Goal: Task Accomplishment & Management: Use online tool/utility

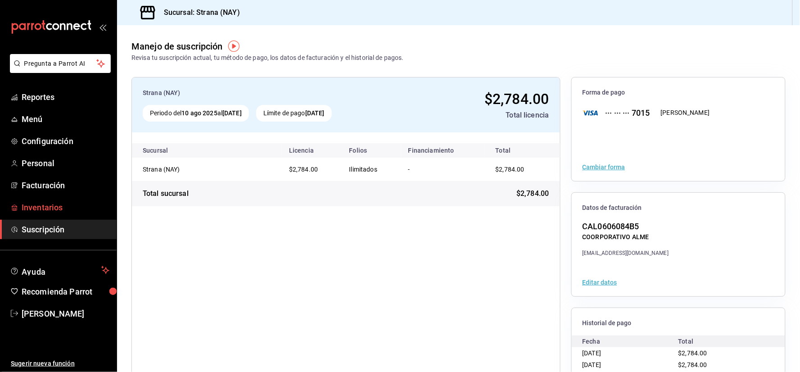
click at [54, 203] on span "Inventarios" at bounding box center [66, 207] width 88 height 12
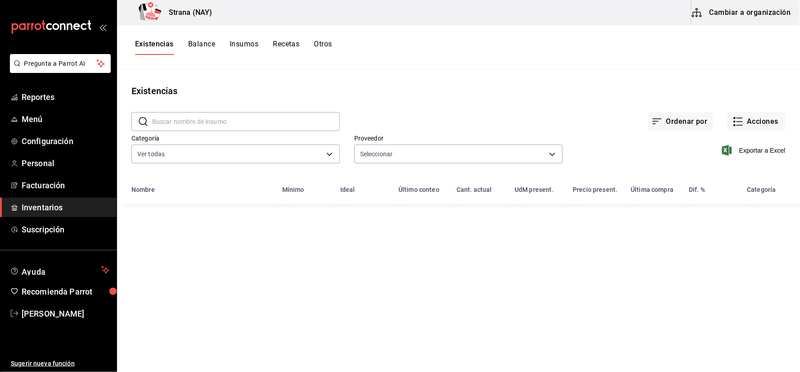
type input "ce5ab5f8-f367-4a5f-89cb-d42ecabf6364,c1fc81f9-06d0-4d4d-9e5c-85766211bedd,7a3cf…"
click at [169, 122] on input "text" at bounding box center [246, 122] width 188 height 18
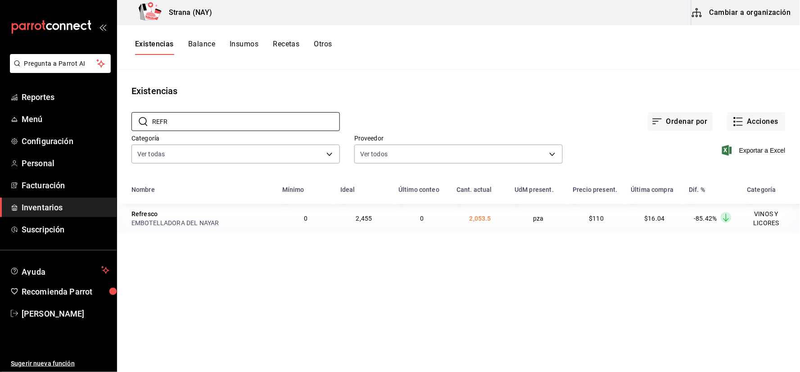
type input "REFR"
click at [272, 336] on main "Existencias ​ REFR ​ Ordenar por Acciones Categoría Ver todas 4ef98d7d-116e-4c3…" at bounding box center [458, 218] width 683 height 296
click at [767, 124] on button "Acciones" at bounding box center [757, 121] width 58 height 19
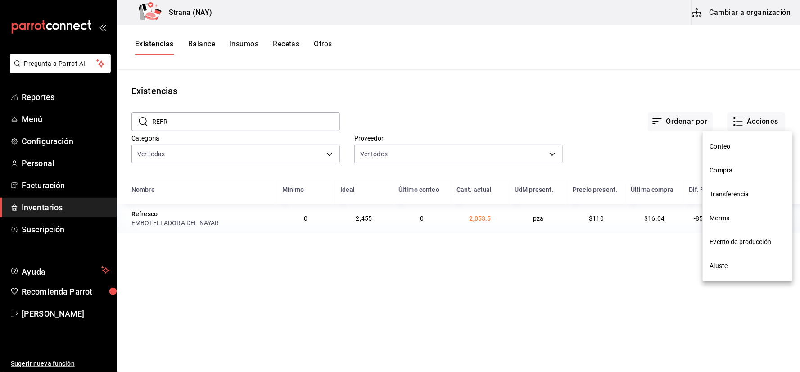
click at [732, 145] on span "Conteo" at bounding box center [748, 146] width 76 height 9
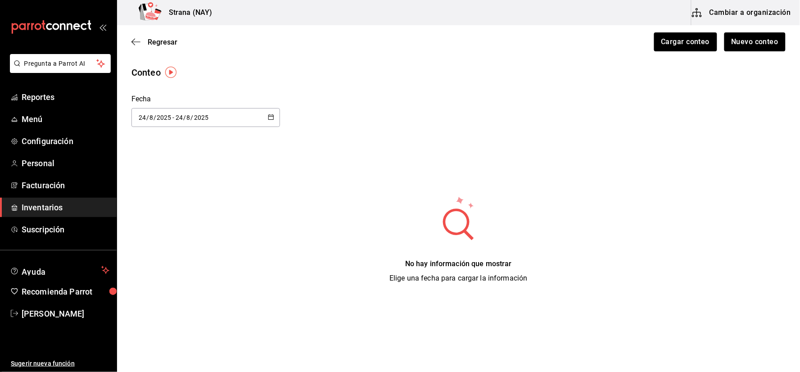
click at [81, 207] on span "Inventarios" at bounding box center [66, 207] width 88 height 12
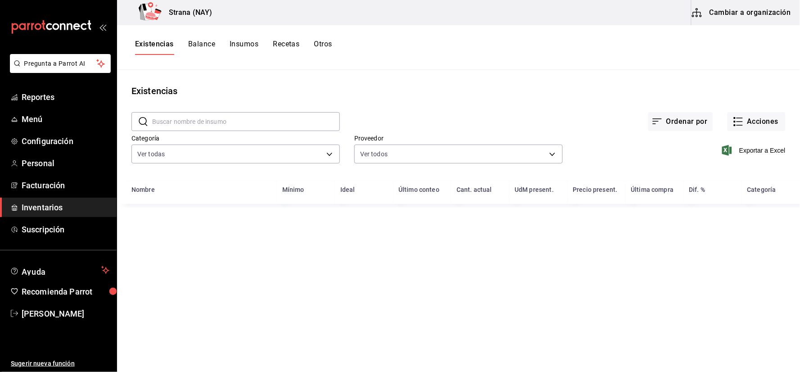
click at [281, 125] on input "text" at bounding box center [246, 122] width 188 height 18
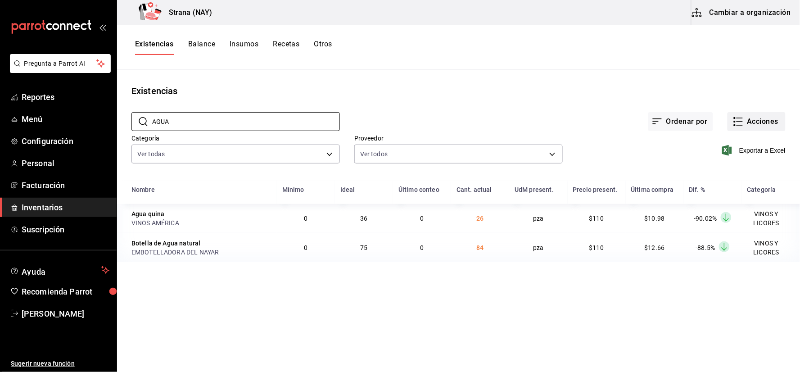
type input "AGUA"
click at [752, 123] on button "Acciones" at bounding box center [757, 121] width 58 height 19
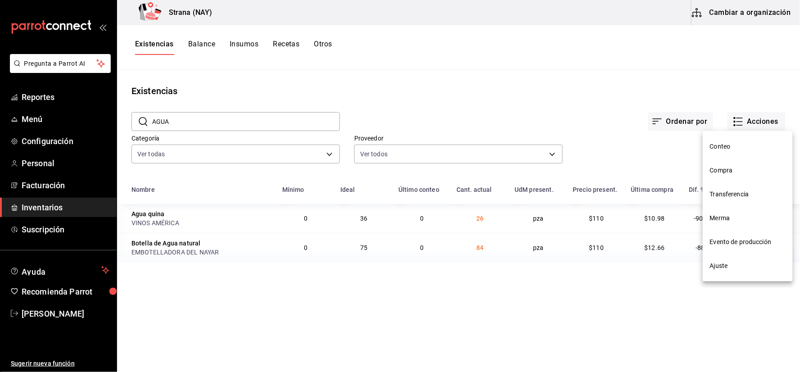
click at [736, 142] on span "Conteo" at bounding box center [748, 146] width 76 height 9
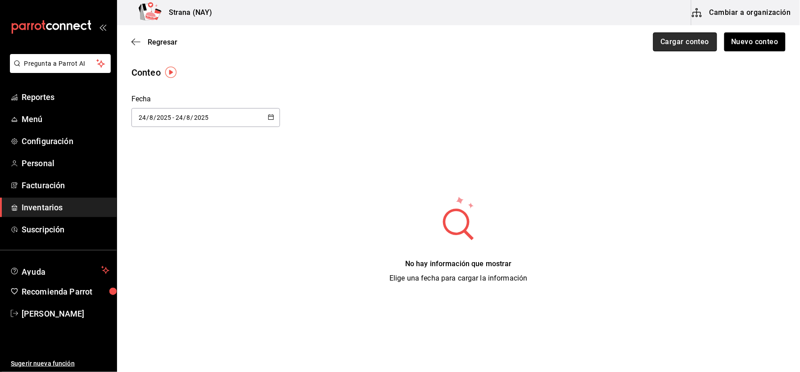
click at [682, 36] on button "Cargar conteo" at bounding box center [685, 41] width 64 height 19
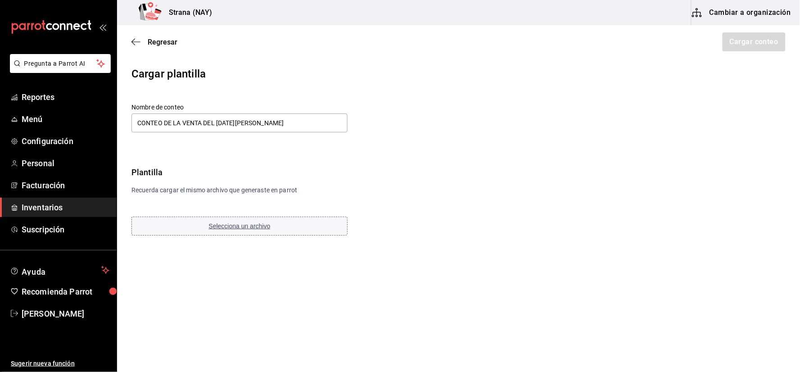
type input "CONTEO DE LA VENTA DEL 23 DE AGOSTO"
click at [317, 230] on button "Selecciona un archivo" at bounding box center [239, 226] width 216 height 19
click at [758, 50] on button "Cargar conteo" at bounding box center [754, 41] width 64 height 19
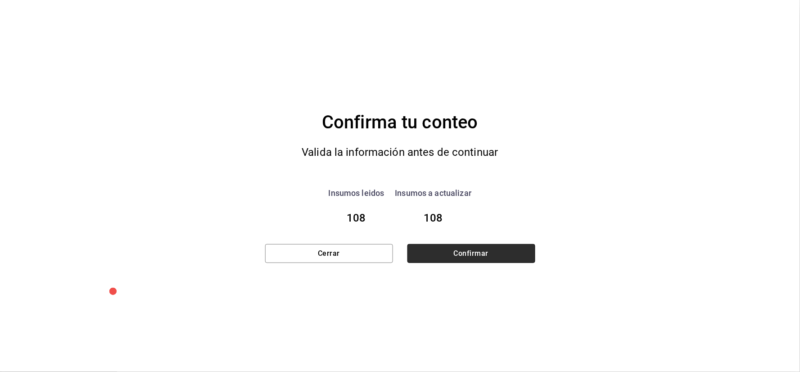
click at [483, 257] on button "Confirmar" at bounding box center [471, 253] width 128 height 19
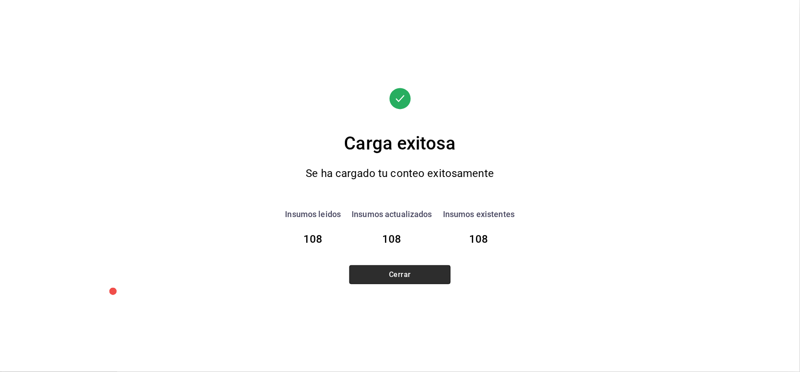
click at [408, 267] on button "Cerrar" at bounding box center [399, 274] width 101 height 19
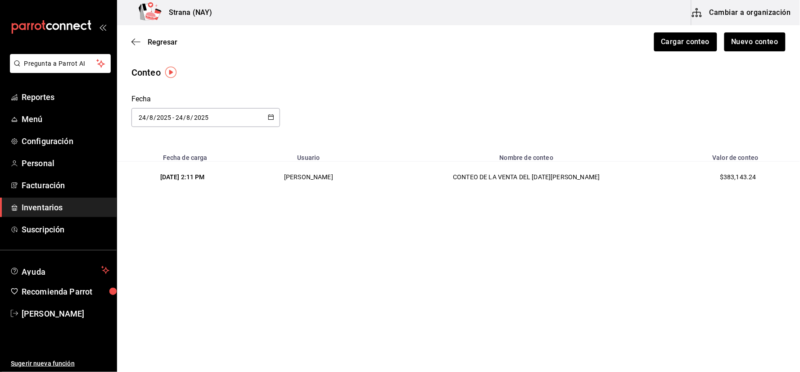
click at [77, 212] on span "Inventarios" at bounding box center [66, 207] width 88 height 12
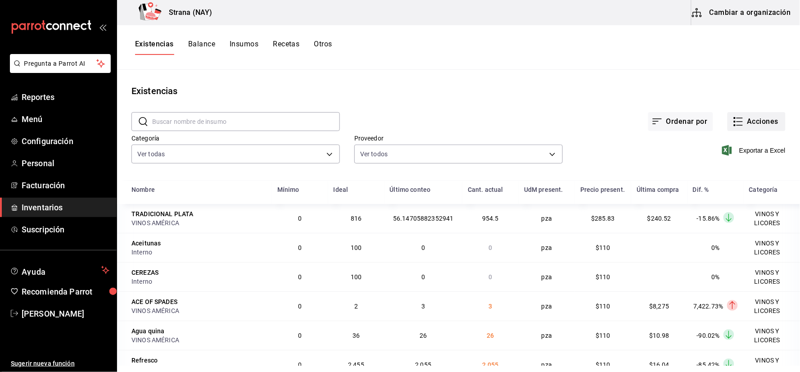
click at [752, 127] on button "Acciones" at bounding box center [757, 121] width 58 height 19
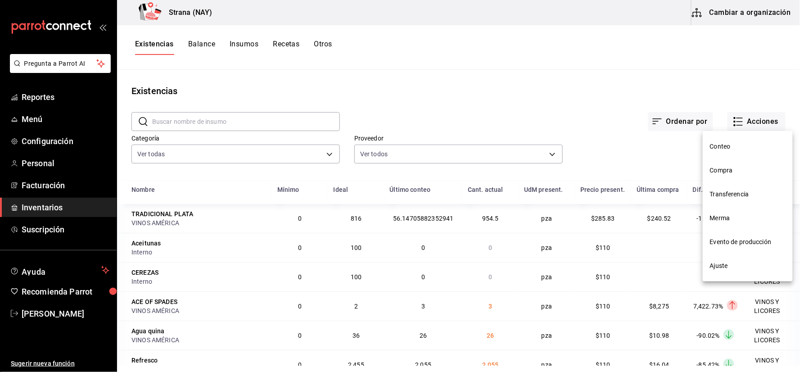
click at [458, 100] on div at bounding box center [400, 186] width 800 height 372
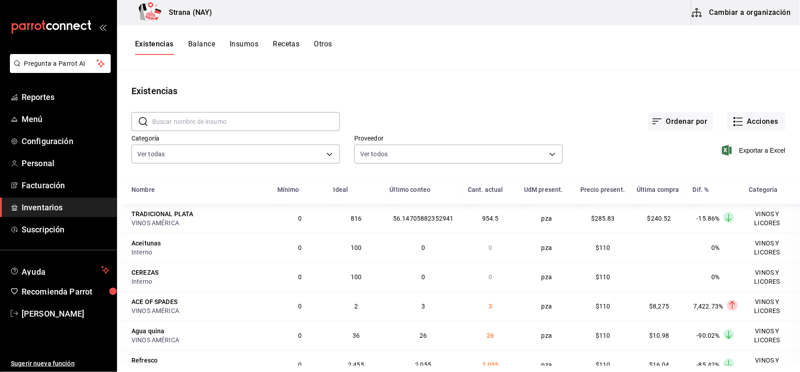
click at [322, 53] on button "Otros" at bounding box center [323, 47] width 18 height 15
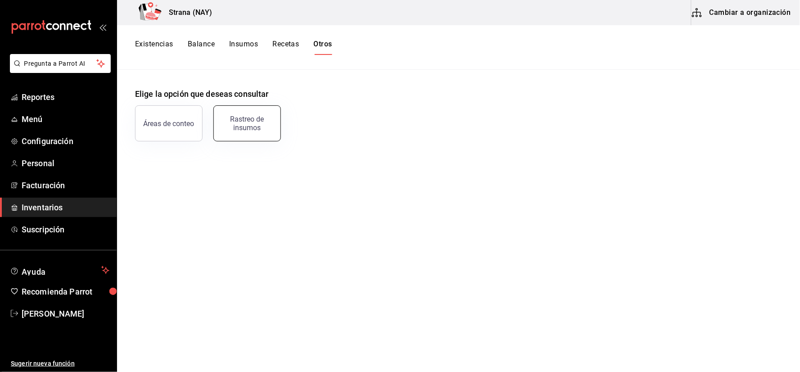
click at [248, 113] on button "Rastreo de insumos" at bounding box center [247, 123] width 68 height 36
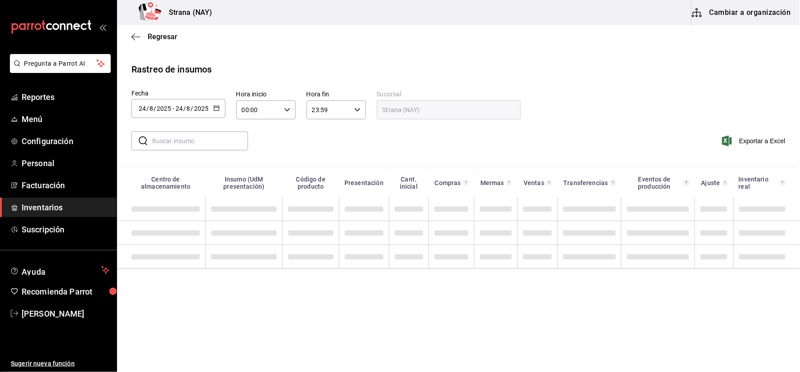
click at [212, 106] on div "[DATE] [DATE] - [DATE] [DATE]" at bounding box center [178, 108] width 94 height 19
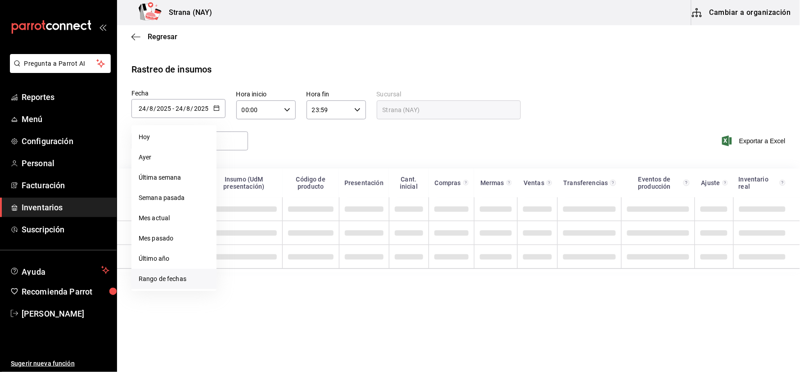
click at [190, 280] on li "Rango de fechas" at bounding box center [173, 279] width 85 height 20
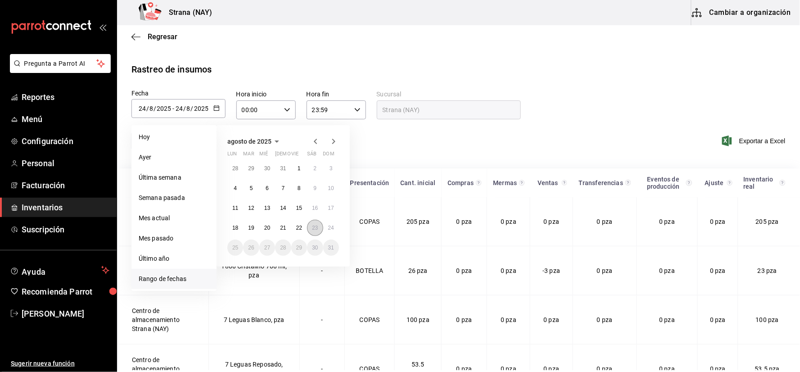
click at [314, 228] on abbr "23" at bounding box center [315, 228] width 6 height 6
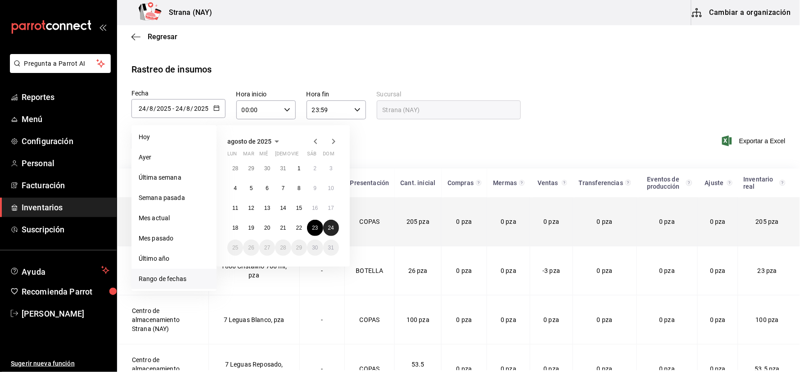
click at [329, 228] on abbr "24" at bounding box center [331, 228] width 6 height 6
type input "2025-08-23"
type input "23"
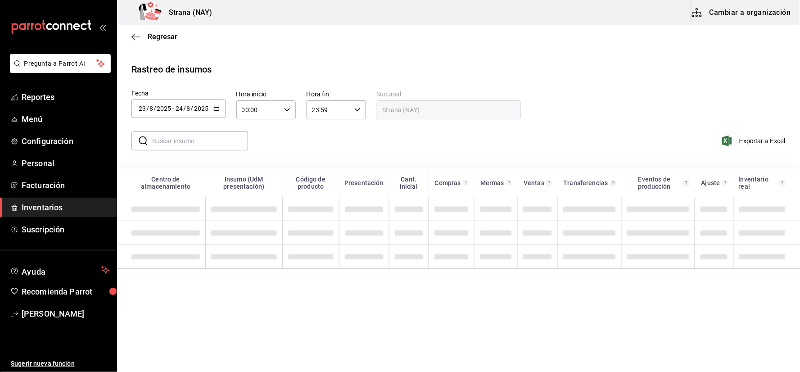
click at [280, 109] on div "00:00 Hora inicio" at bounding box center [265, 109] width 59 height 19
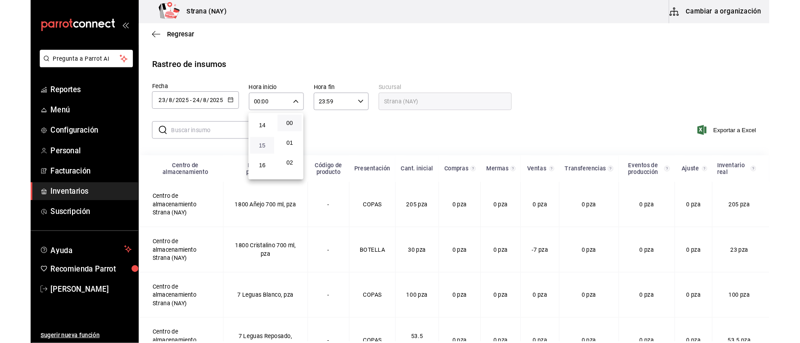
scroll to position [400, 0]
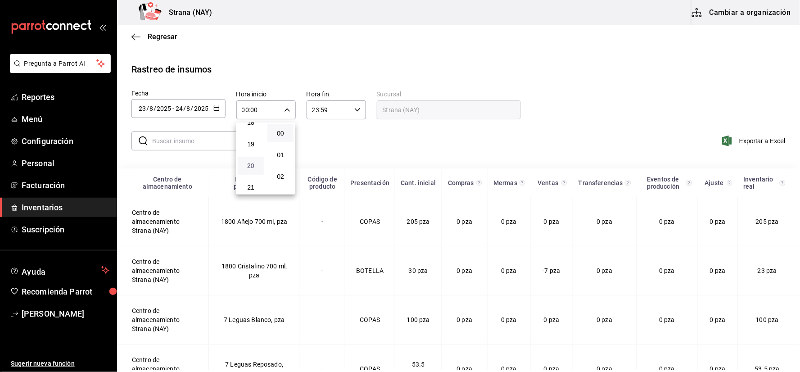
click at [249, 162] on span "20" at bounding box center [250, 165] width 15 height 7
type input "20:00"
click at [367, 146] on div at bounding box center [400, 186] width 800 height 372
click at [753, 143] on span "Exportar a Excel" at bounding box center [755, 141] width 62 height 11
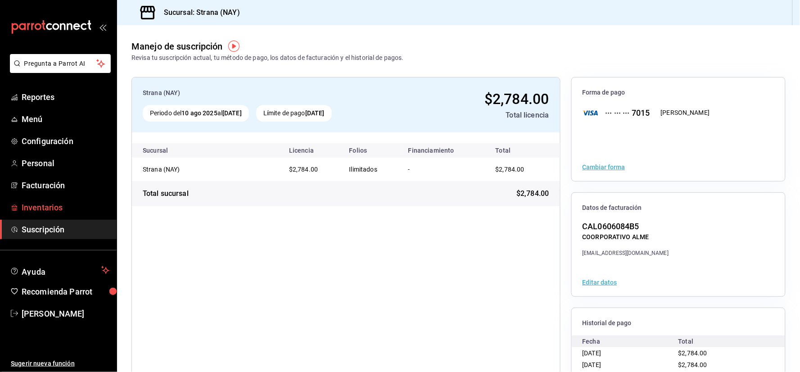
click at [50, 200] on link "Inventarios" at bounding box center [58, 207] width 117 height 19
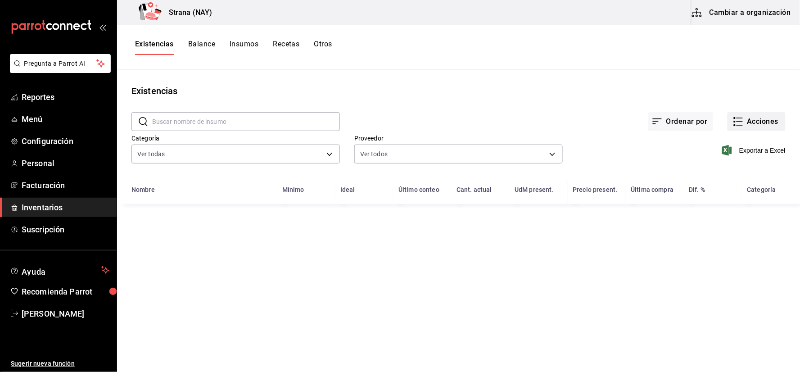
click at [741, 128] on button "Acciones" at bounding box center [757, 121] width 58 height 19
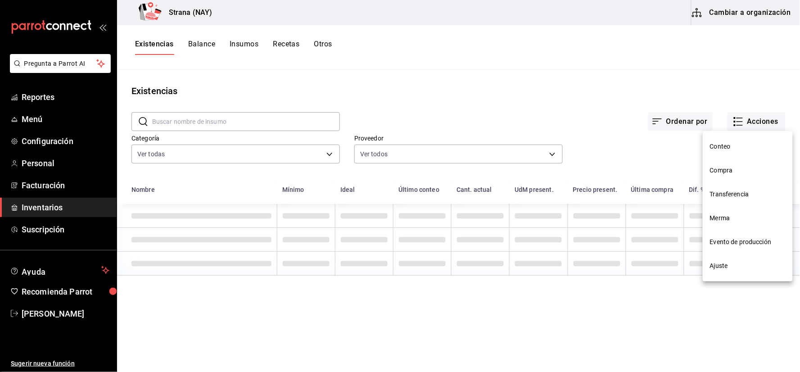
click at [735, 151] on li "Conteo" at bounding box center [748, 147] width 90 height 24
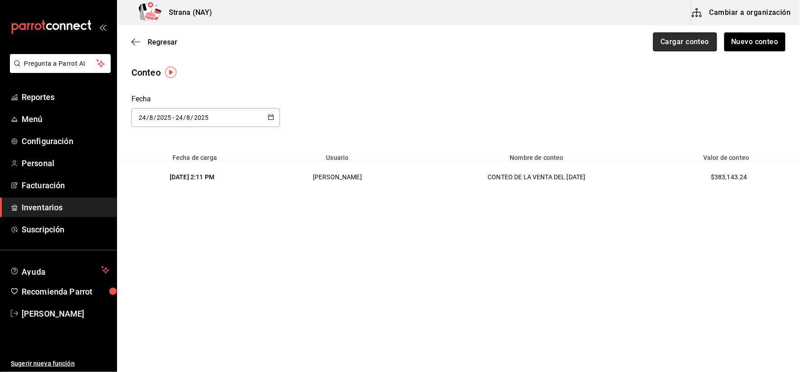
click at [703, 44] on button "Cargar conteo" at bounding box center [685, 41] width 64 height 19
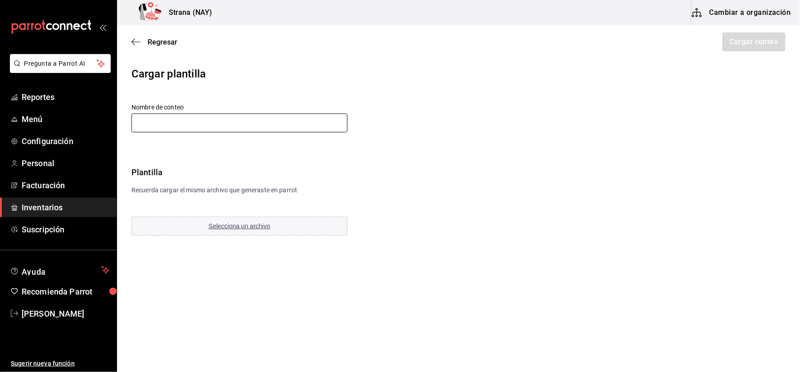
click at [297, 127] on input "text" at bounding box center [239, 122] width 216 height 19
type input "CONTEO DE LA VENTA DEL 23 DE AGOSTO"
click at [299, 231] on button "Selecciona un archivo" at bounding box center [239, 226] width 216 height 19
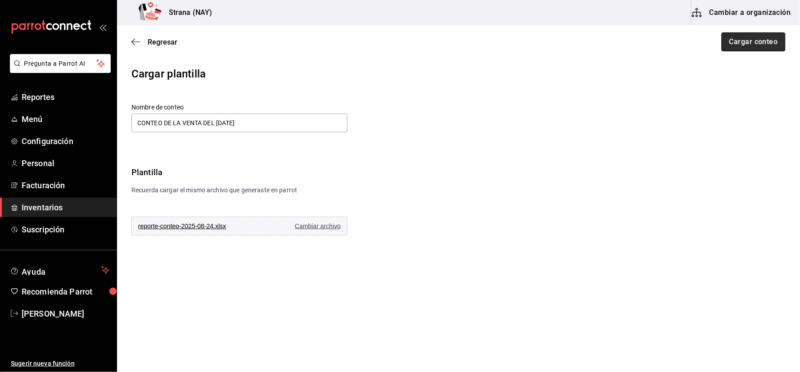
click at [743, 42] on button "Cargar conteo" at bounding box center [754, 41] width 64 height 19
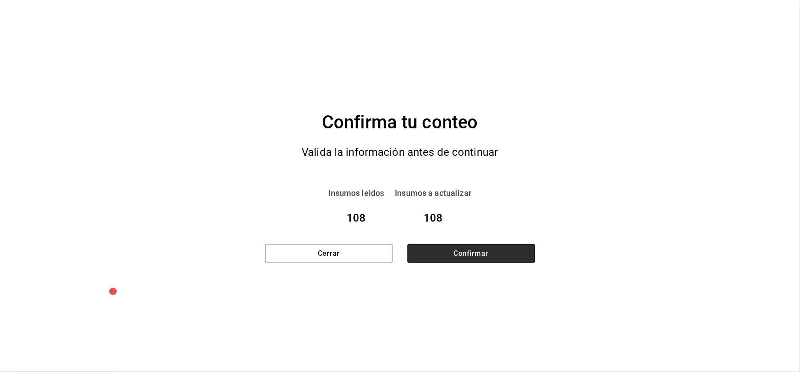
click at [467, 251] on button "Confirmar" at bounding box center [471, 253] width 128 height 19
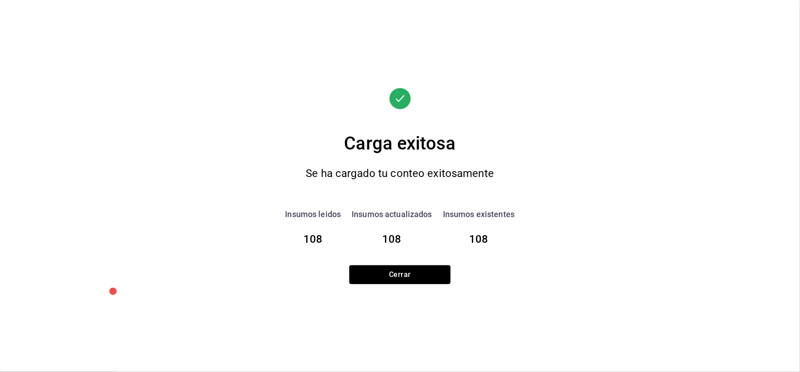
click at [388, 267] on button "Cerrar" at bounding box center [399, 274] width 101 height 19
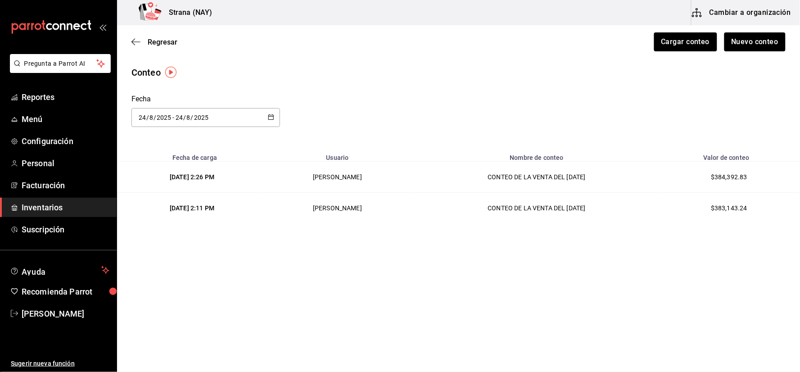
click at [75, 211] on span "Inventarios" at bounding box center [66, 207] width 88 height 12
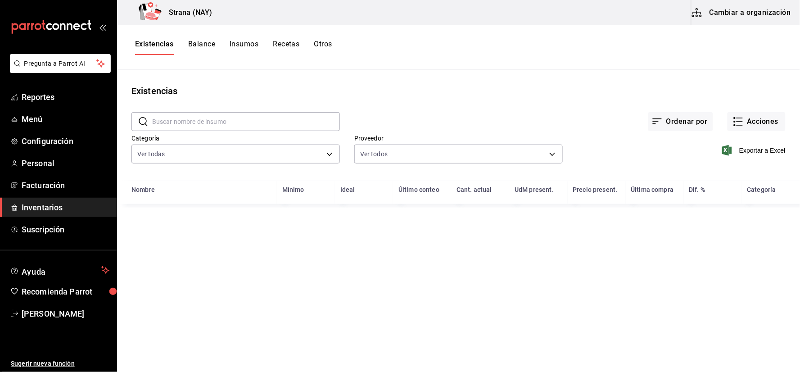
click at [324, 40] on button "Otros" at bounding box center [323, 47] width 18 height 15
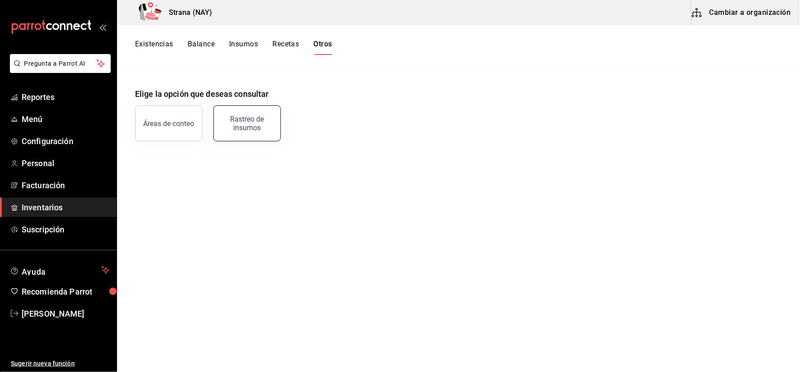
click at [240, 124] on div "Rastreo de insumos" at bounding box center [247, 123] width 56 height 17
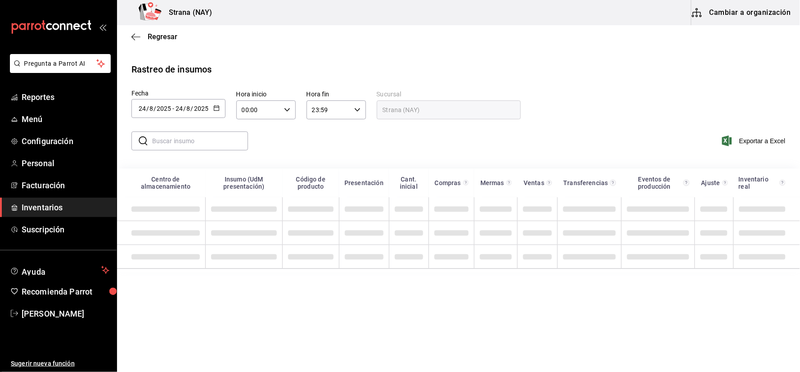
click at [219, 106] on div "[DATE] [DATE] - [DATE] [DATE]" at bounding box center [178, 108] width 94 height 19
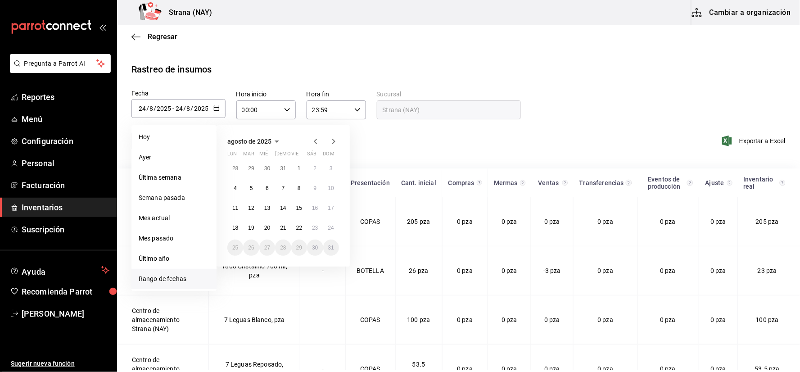
click at [166, 276] on li "Rango de fechas" at bounding box center [173, 279] width 85 height 20
click at [313, 230] on abbr "23" at bounding box center [315, 228] width 6 height 6
click at [332, 227] on abbr "24" at bounding box center [331, 228] width 6 height 6
type input "2025-08-23"
type input "23"
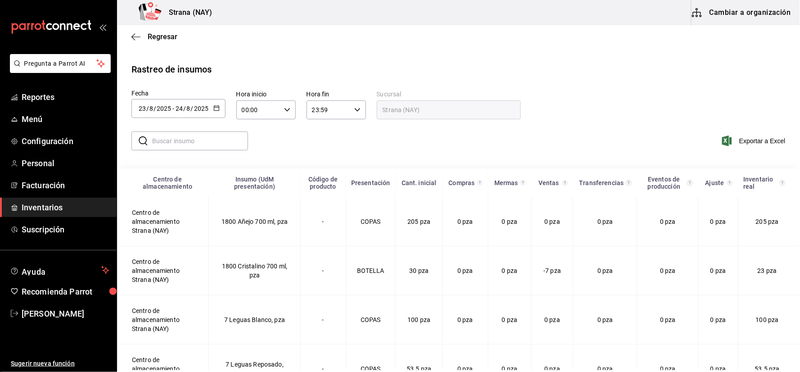
click at [285, 108] on icon "button" at bounding box center [287, 110] width 6 height 6
click at [248, 142] on span "21" at bounding box center [250, 145] width 15 height 7
type input "21:00"
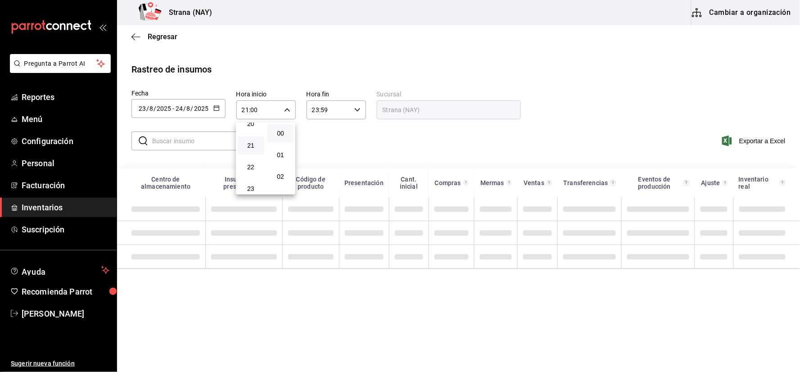
click at [421, 143] on div at bounding box center [400, 186] width 800 height 372
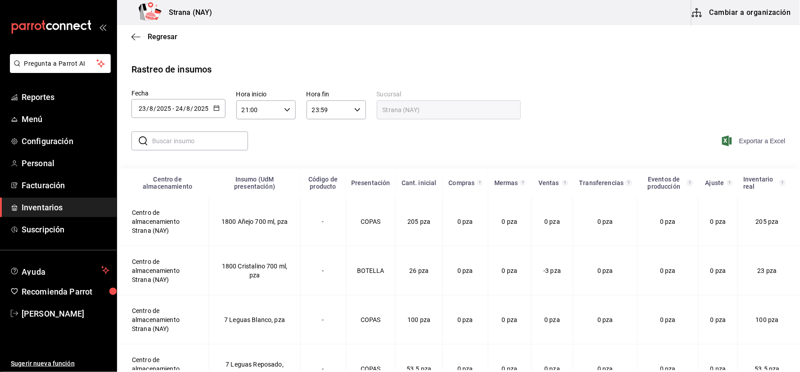
click at [753, 138] on span "Exportar a Excel" at bounding box center [755, 141] width 62 height 11
click at [734, 143] on span "Exportar a Excel" at bounding box center [755, 141] width 62 height 11
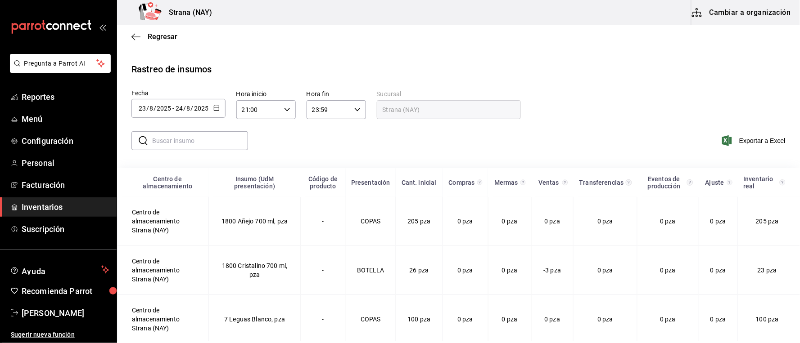
click at [65, 206] on span "Inventarios" at bounding box center [66, 207] width 88 height 12
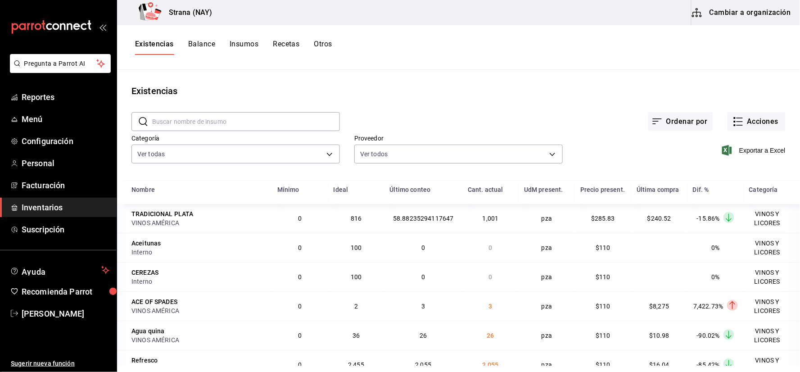
click at [30, 211] on span "Inventarios" at bounding box center [66, 207] width 88 height 12
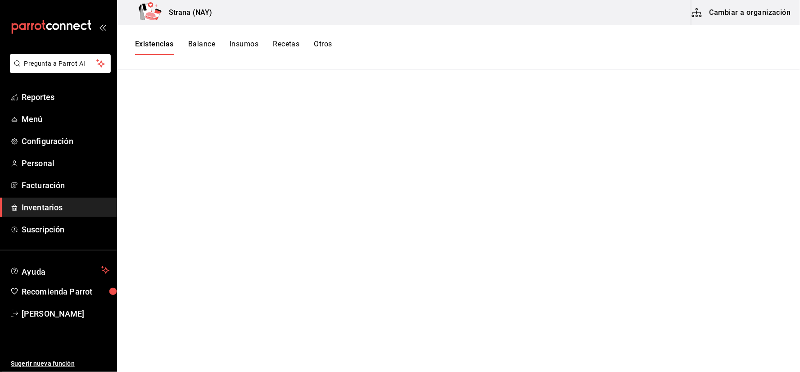
click at [197, 49] on button "Balance" at bounding box center [201, 47] width 27 height 15
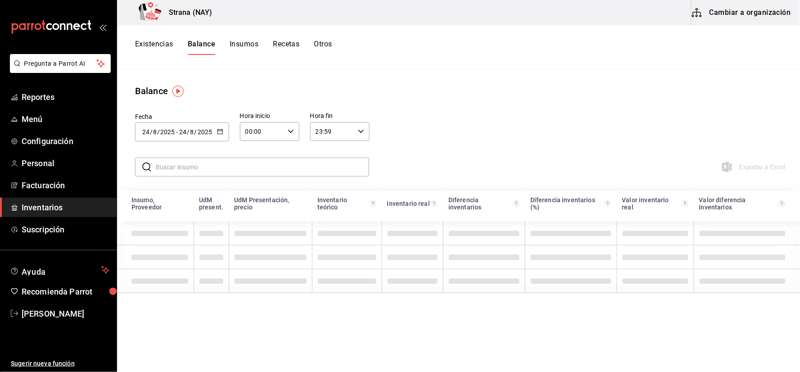
click at [34, 209] on span "Inventarios" at bounding box center [66, 207] width 88 height 12
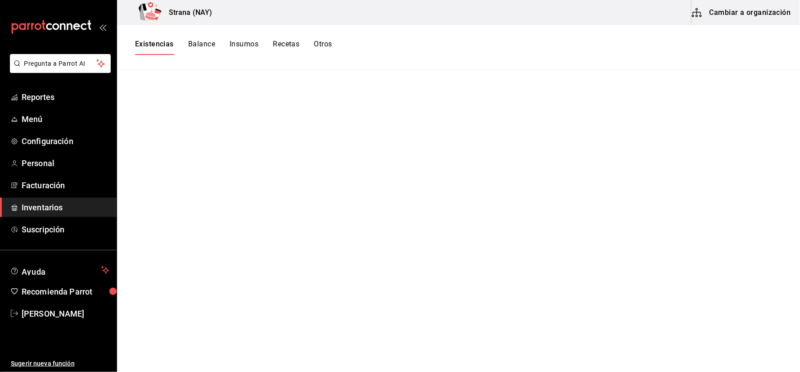
click at [50, 210] on span "Inventarios" at bounding box center [66, 207] width 88 height 12
click at [66, 118] on span "Menú" at bounding box center [66, 119] width 88 height 12
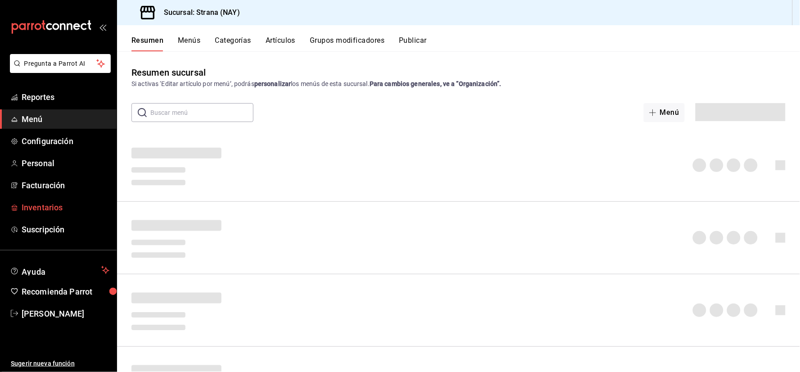
click at [49, 203] on span "Inventarios" at bounding box center [66, 207] width 88 height 12
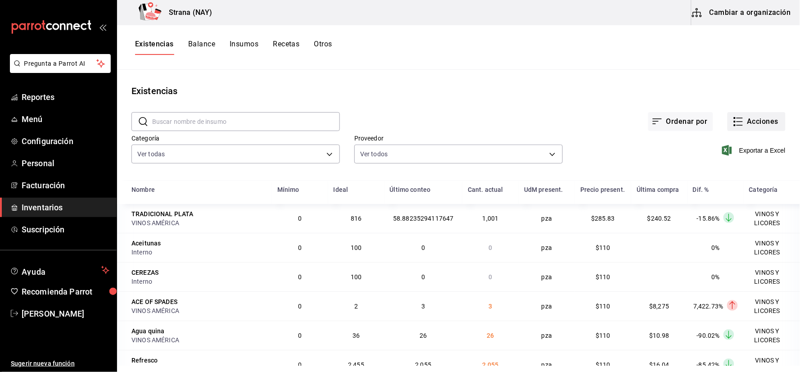
click at [752, 122] on button "Acciones" at bounding box center [757, 121] width 58 height 19
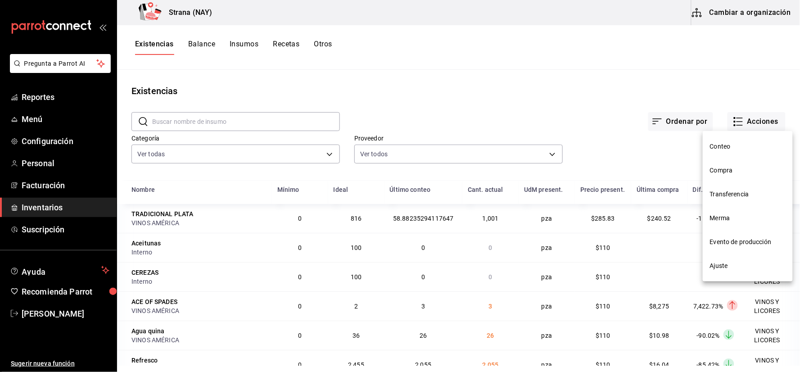
click at [731, 141] on li "Conteo" at bounding box center [748, 147] width 90 height 24
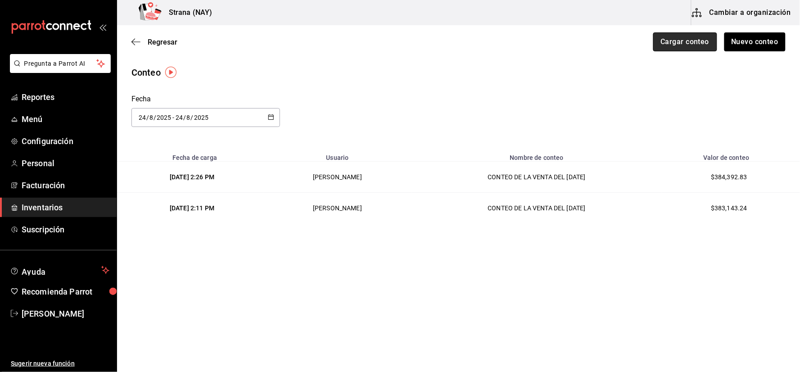
click at [673, 47] on button "Cargar conteo" at bounding box center [685, 41] width 64 height 19
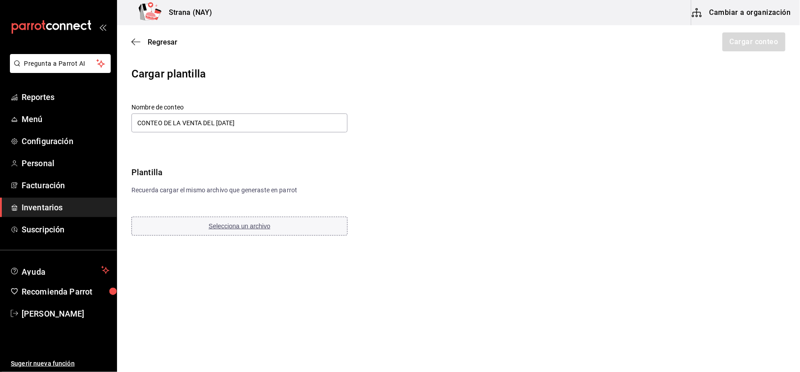
type input "CONTEO DE LA VENTA DEL 23 DE AGOSTO"
click at [224, 224] on span "Selecciona un archivo" at bounding box center [240, 225] width 62 height 7
click at [750, 38] on button "Cargar conteo" at bounding box center [754, 41] width 64 height 19
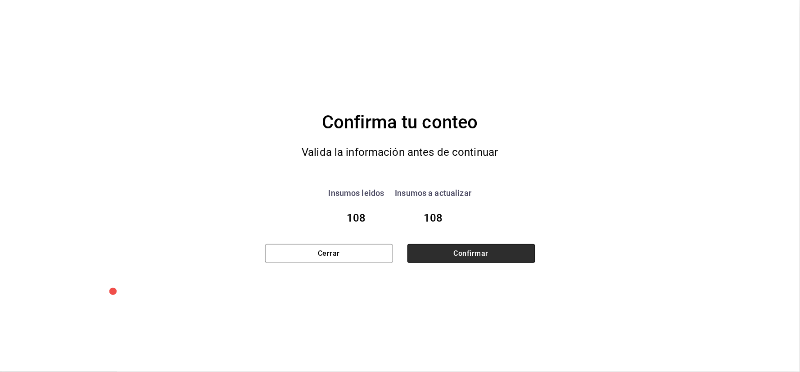
click at [488, 255] on button "Confirmar" at bounding box center [471, 253] width 128 height 19
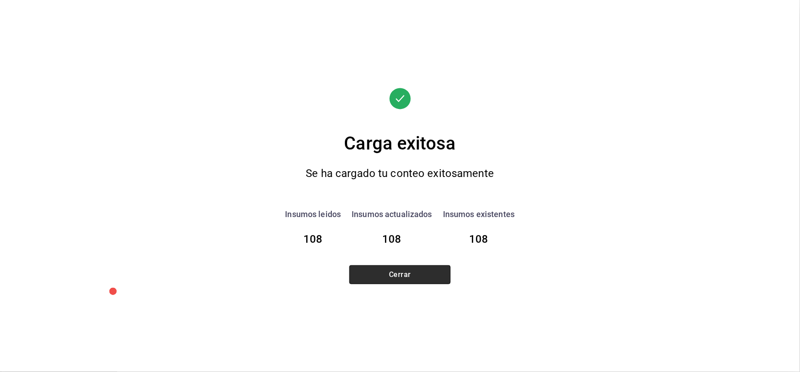
click at [415, 270] on button "Cerrar" at bounding box center [399, 274] width 101 height 19
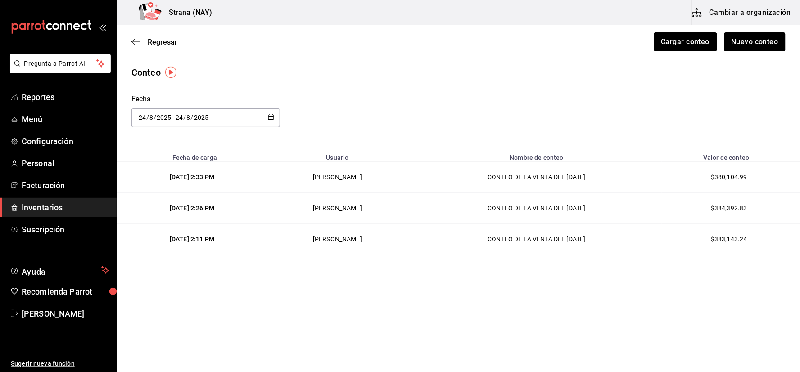
click at [51, 199] on link "Inventarios" at bounding box center [58, 207] width 117 height 19
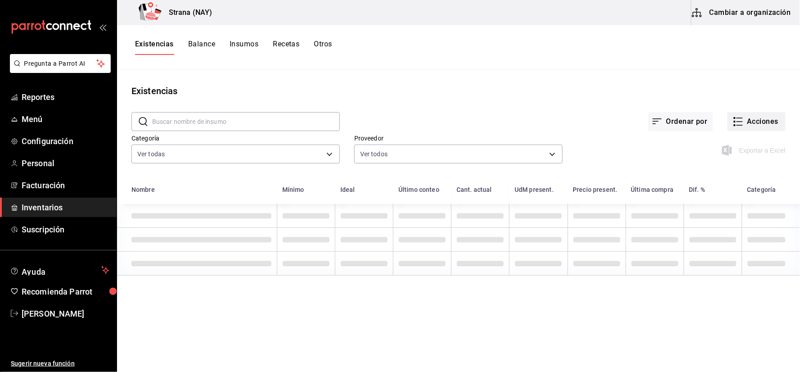
click at [752, 124] on button "Acciones" at bounding box center [757, 121] width 58 height 19
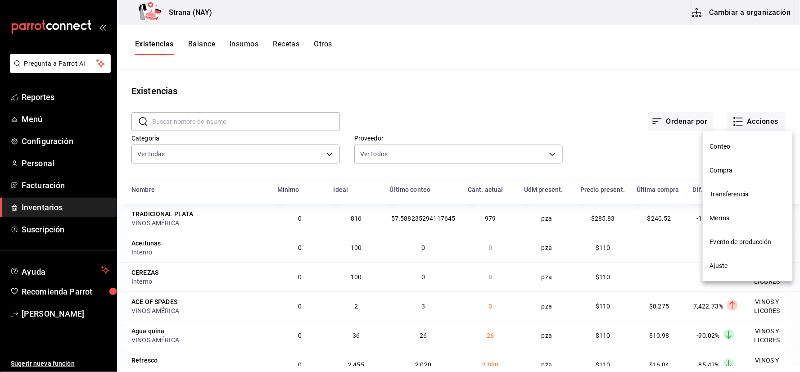
drag, startPoint x: 388, startPoint y: 80, endPoint x: 296, endPoint y: 37, distance: 101.1
click at [386, 80] on div at bounding box center [400, 186] width 800 height 372
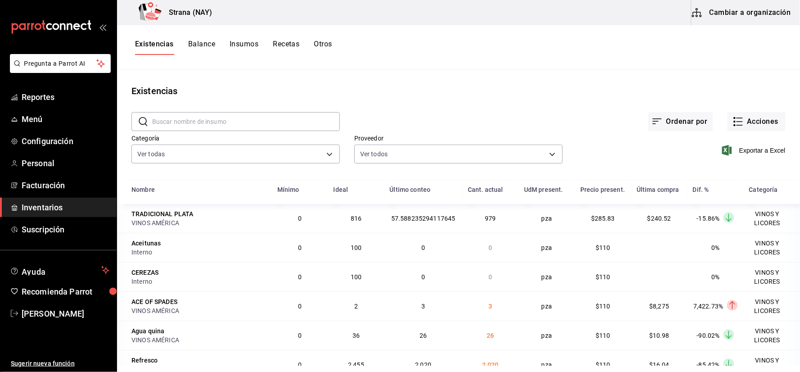
click at [320, 43] on button "Otros" at bounding box center [323, 47] width 18 height 15
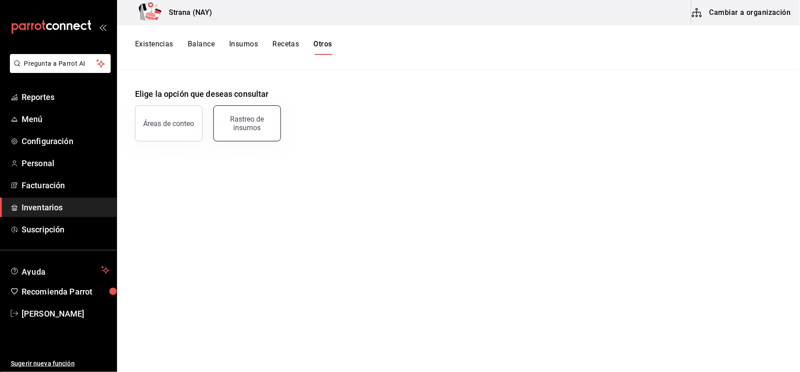
click at [250, 125] on div "Rastreo de insumos" at bounding box center [247, 123] width 56 height 17
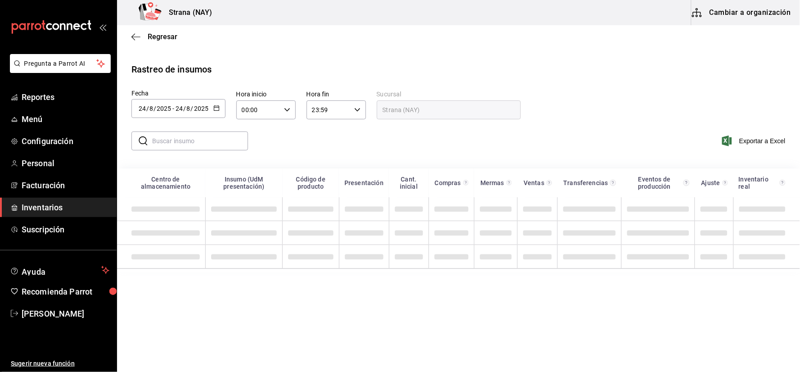
click at [219, 109] on div "[DATE] [DATE] - [DATE] [DATE]" at bounding box center [178, 108] width 94 height 19
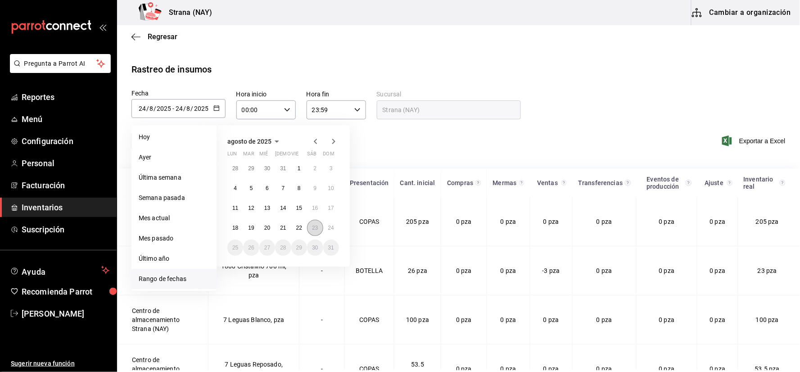
click at [318, 226] on button "23" at bounding box center [315, 228] width 16 height 16
click at [340, 226] on div "agosto de 2025 lun mar mié jue vie sáb dom 28 29 30 31 1 2 3 4 5 6 7 8 9 10 11 …" at bounding box center [283, 195] width 133 height 141
click at [331, 226] on abbr "24" at bounding box center [331, 228] width 6 height 6
type input "2025-08-23"
type input "23"
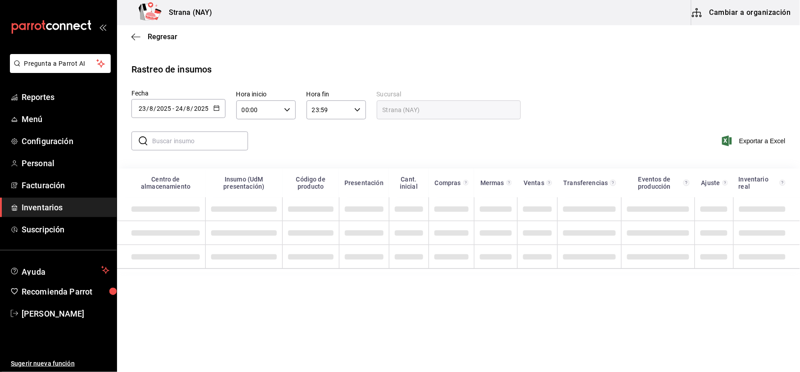
click at [284, 111] on icon "button" at bounding box center [287, 110] width 6 height 6
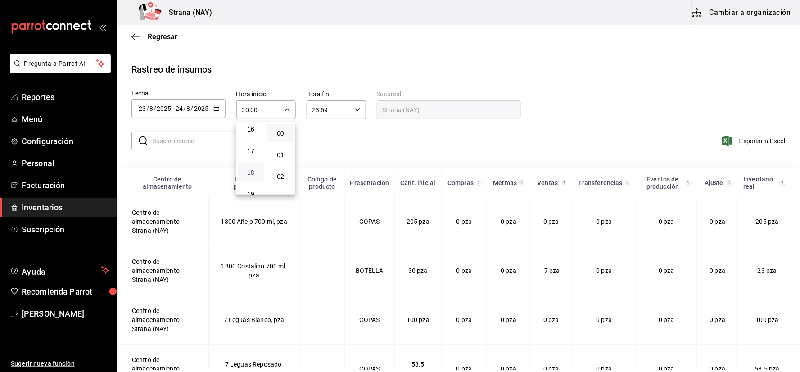
scroll to position [442, 0]
click at [254, 142] on span "21" at bounding box center [250, 145] width 15 height 7
type input "21:00"
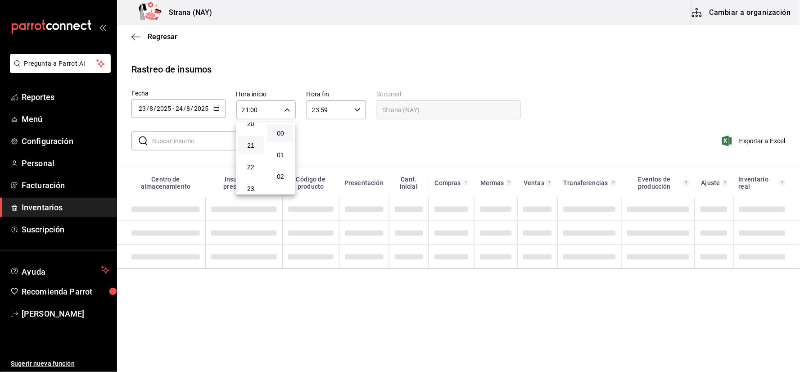
click at [381, 145] on div at bounding box center [400, 186] width 800 height 372
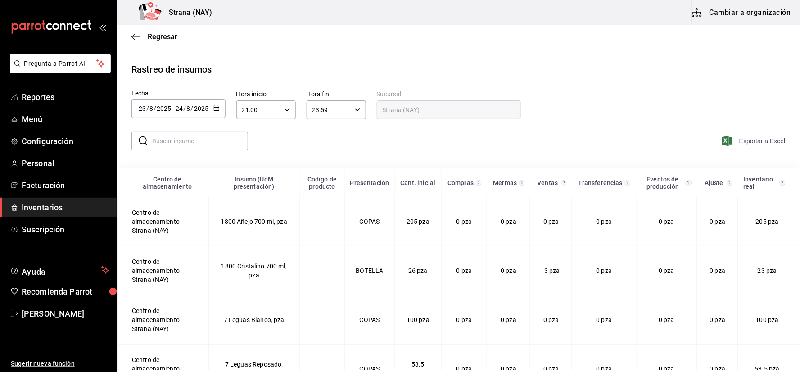
click at [757, 141] on span "Exportar a Excel" at bounding box center [755, 141] width 62 height 11
click at [43, 213] on link "Inventarios" at bounding box center [58, 207] width 117 height 19
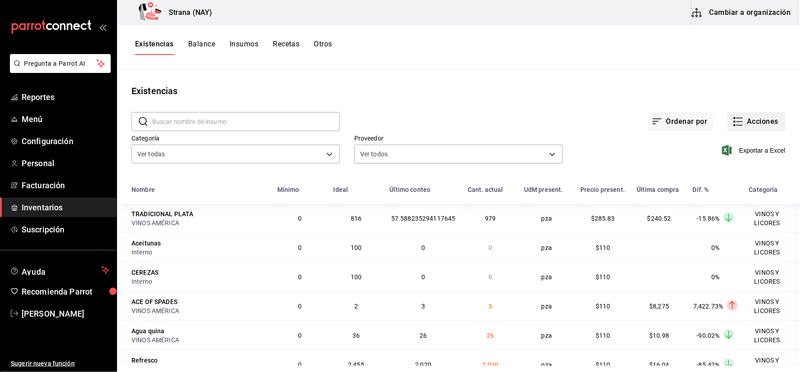
click at [740, 118] on button "Acciones" at bounding box center [757, 121] width 58 height 19
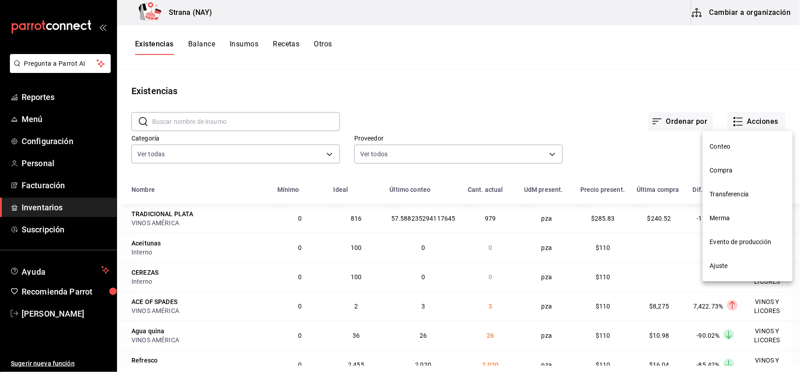
click at [723, 145] on span "Conteo" at bounding box center [748, 146] width 76 height 9
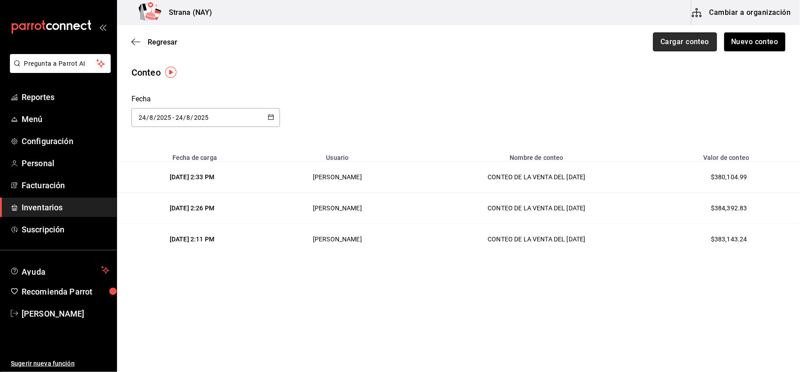
click at [695, 41] on button "Cargar conteo" at bounding box center [685, 41] width 64 height 19
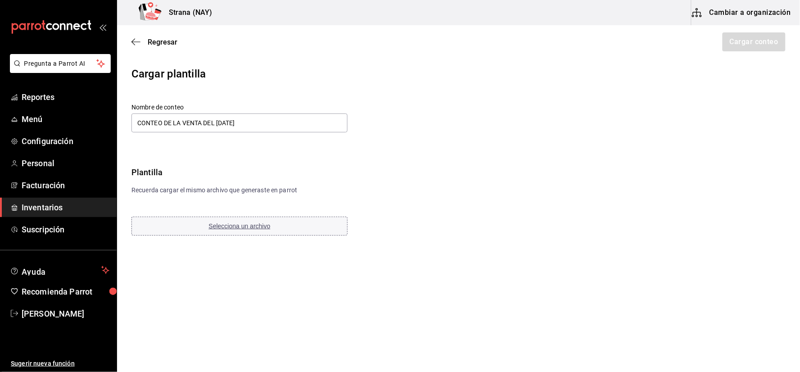
type input "CONTEO DE LA VENTA DEL 23 DE AGOSTO"
click at [202, 223] on button "Selecciona un archivo" at bounding box center [239, 226] width 216 height 19
click at [725, 45] on button "Cargar conteo" at bounding box center [754, 41] width 64 height 19
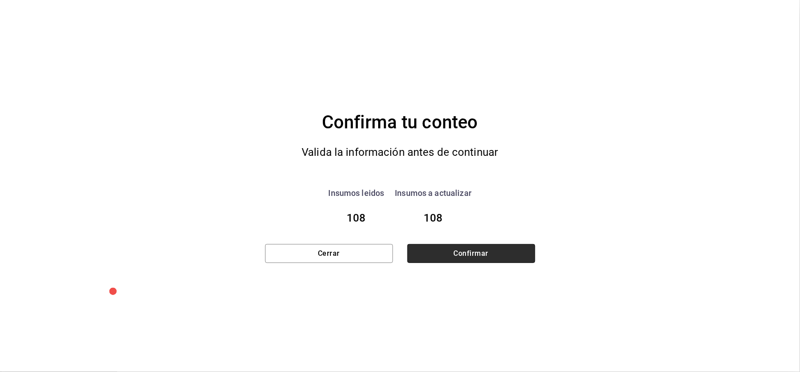
click at [448, 245] on button "Confirmar" at bounding box center [471, 253] width 128 height 19
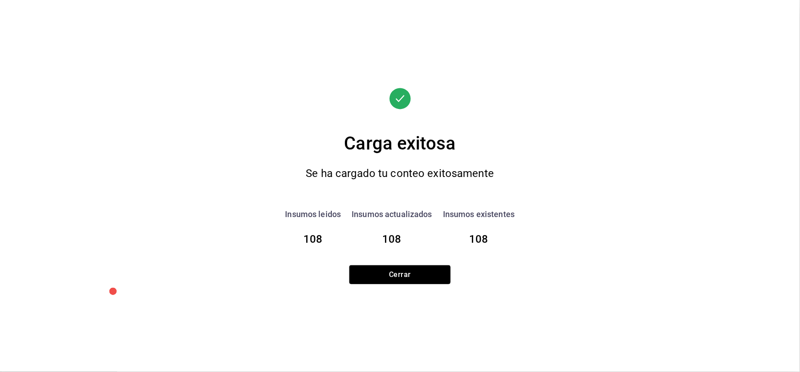
click at [379, 280] on button "Cerrar" at bounding box center [399, 274] width 101 height 19
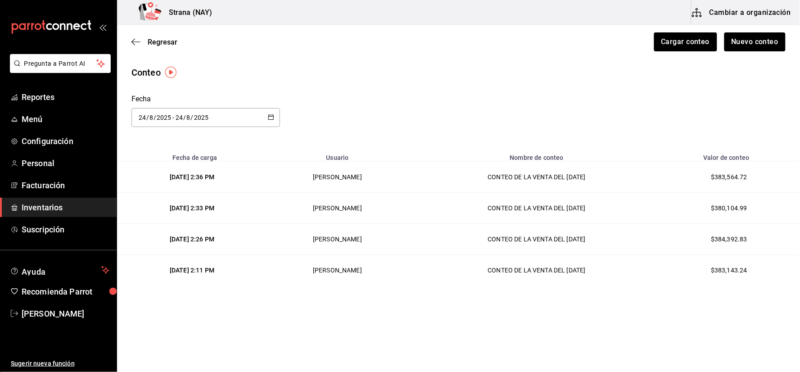
click at [49, 210] on span "Inventarios" at bounding box center [66, 207] width 88 height 12
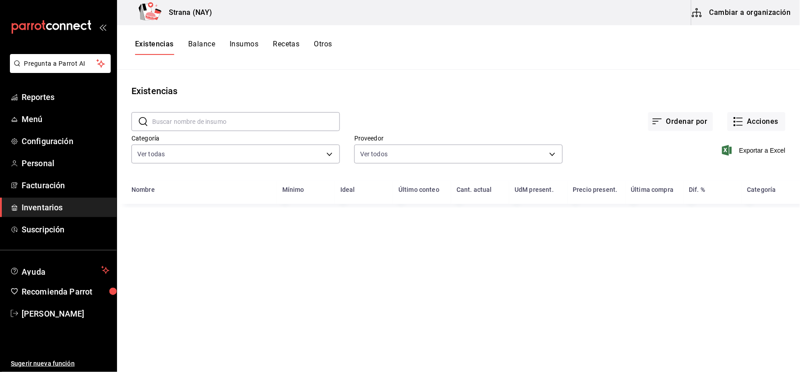
click at [329, 49] on button "Otros" at bounding box center [323, 47] width 18 height 15
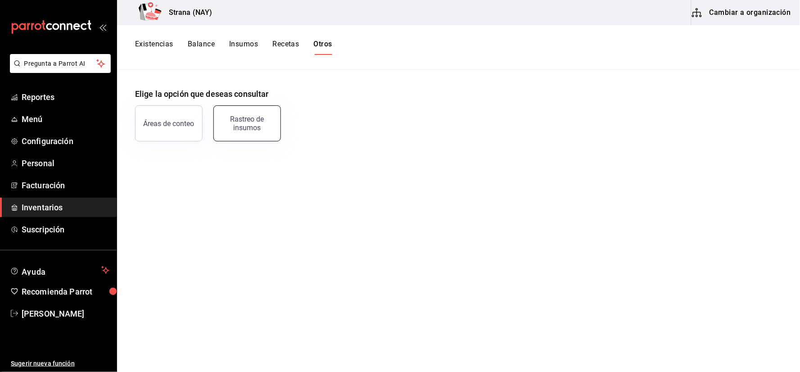
click at [268, 129] on div "Rastreo de insumos" at bounding box center [247, 123] width 56 height 17
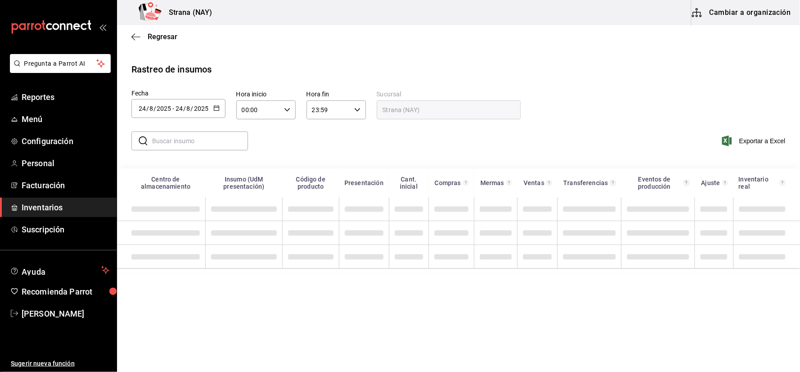
click at [217, 111] on icon "button" at bounding box center [216, 108] width 6 height 6
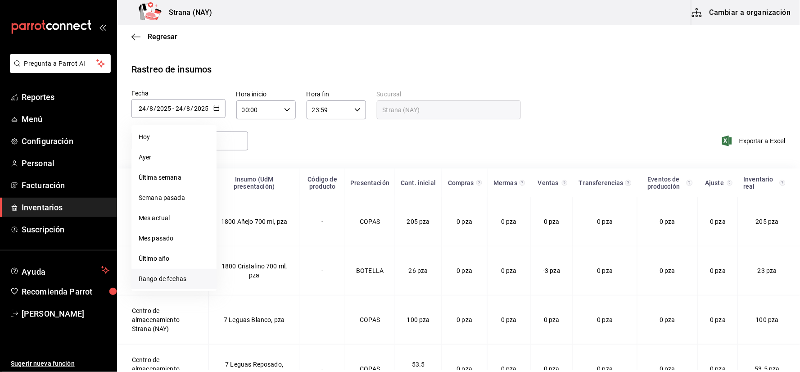
click at [183, 281] on li "Rango de fechas" at bounding box center [173, 279] width 85 height 20
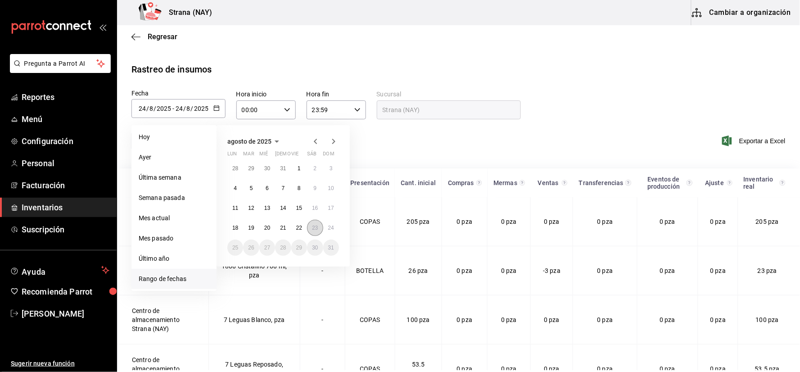
drag, startPoint x: 313, startPoint y: 226, endPoint x: 336, endPoint y: 227, distance: 23.4
click at [314, 226] on abbr "23" at bounding box center [315, 228] width 6 height 6
click at [336, 227] on button "24" at bounding box center [331, 228] width 16 height 16
type input "2025-08-23"
type input "23"
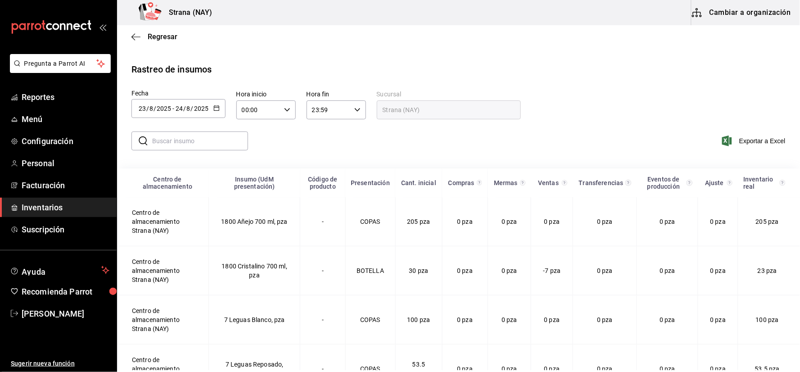
click at [289, 110] on icon "button" at bounding box center [287, 110] width 6 height 6
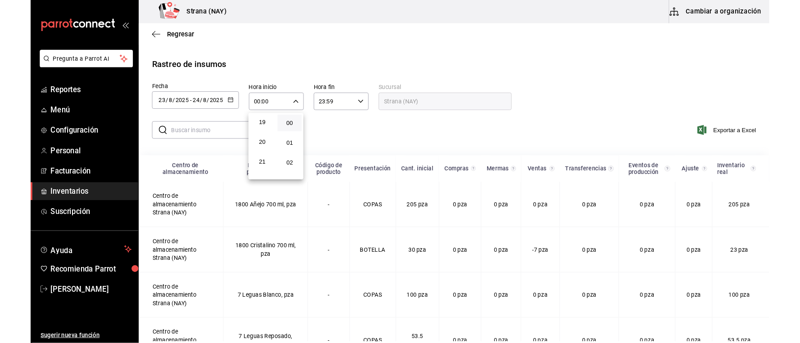
scroll to position [442, 0]
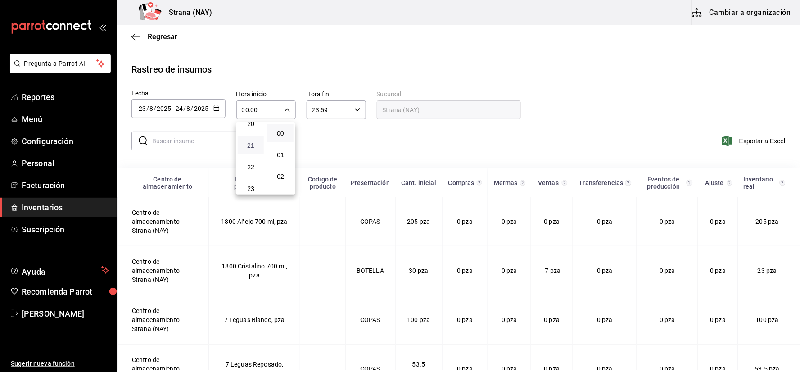
click at [249, 142] on span "21" at bounding box center [250, 145] width 15 height 7
type input "21:00"
click at [434, 142] on div at bounding box center [400, 186] width 800 height 372
click at [748, 141] on span "Exportar a Excel" at bounding box center [755, 141] width 62 height 11
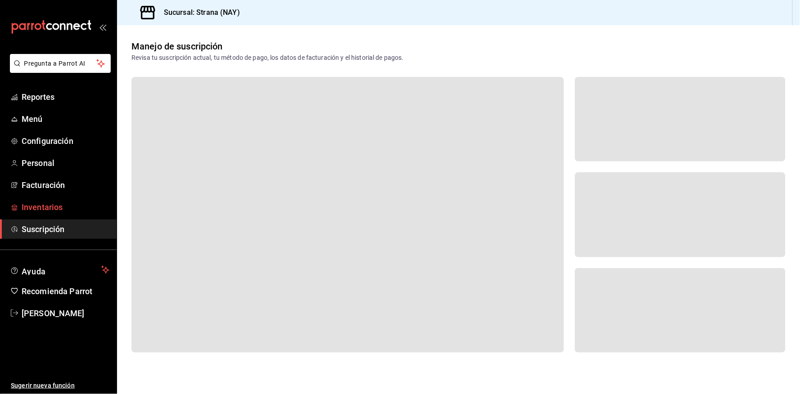
click at [50, 209] on span "Inventarios" at bounding box center [66, 207] width 88 height 12
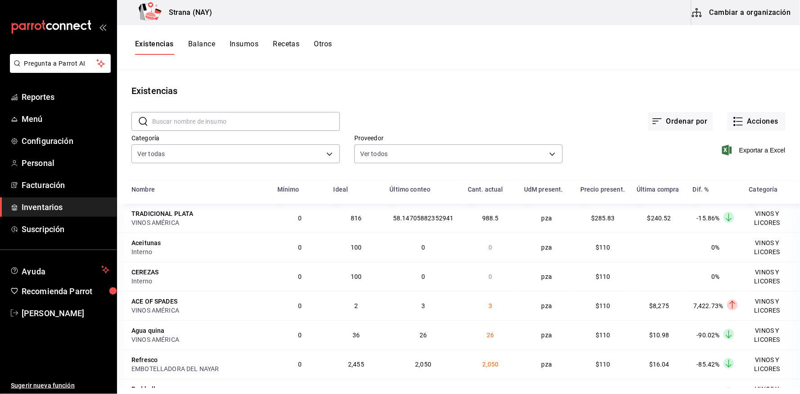
click at [321, 43] on button "Otros" at bounding box center [323, 47] width 18 height 15
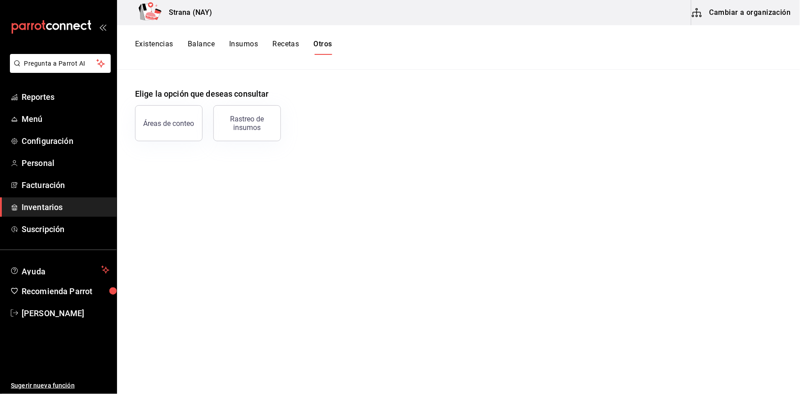
drag, startPoint x: 267, startPoint y: 122, endPoint x: 267, endPoint y: 114, distance: 8.2
click at [266, 122] on div "Rastreo de insumos" at bounding box center [247, 123] width 56 height 17
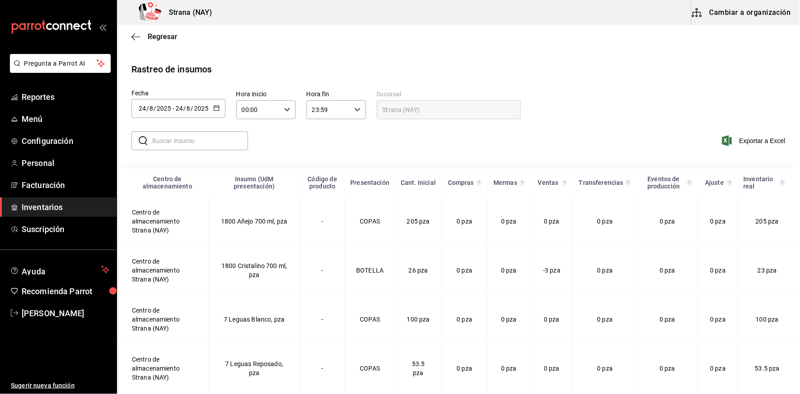
click at [219, 112] on div "[DATE] [DATE] - [DATE] [DATE]" at bounding box center [178, 108] width 94 height 19
click at [175, 278] on li "Rango de fechas" at bounding box center [173, 279] width 85 height 20
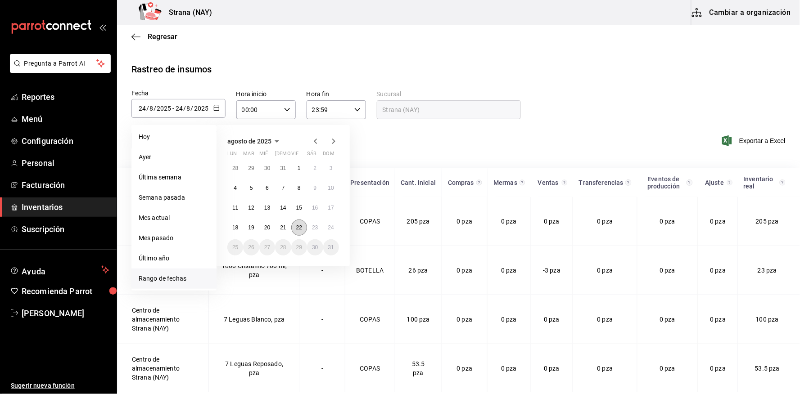
click at [295, 231] on button "22" at bounding box center [299, 228] width 16 height 16
click at [331, 229] on abbr "24" at bounding box center [331, 228] width 6 height 6
type input "[DATE]"
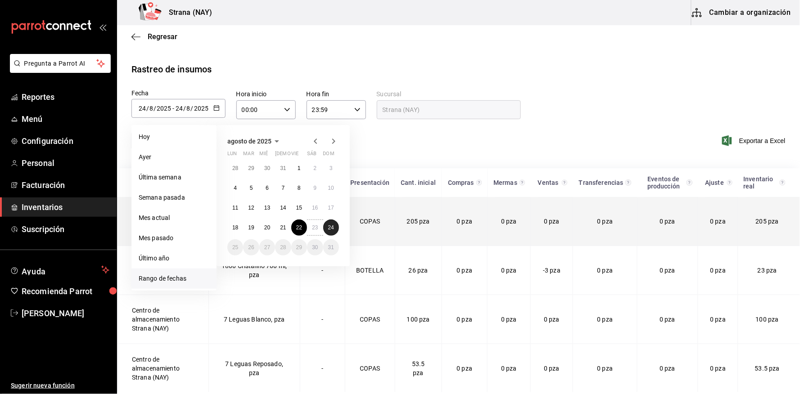
type input "22"
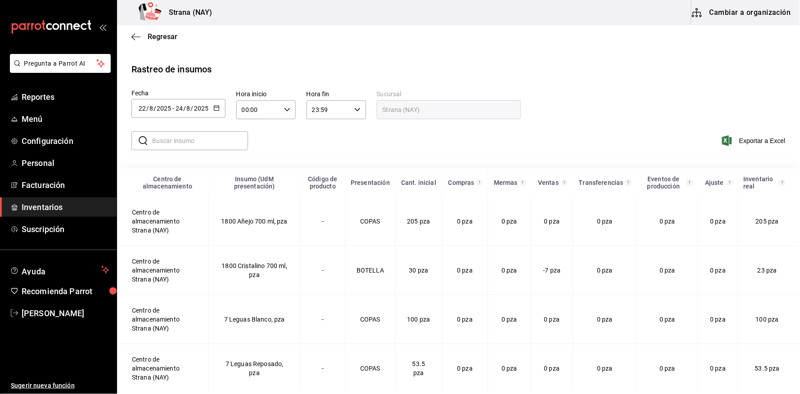
click at [287, 110] on \(Stroke\) "button" at bounding box center [287, 109] width 5 height 3
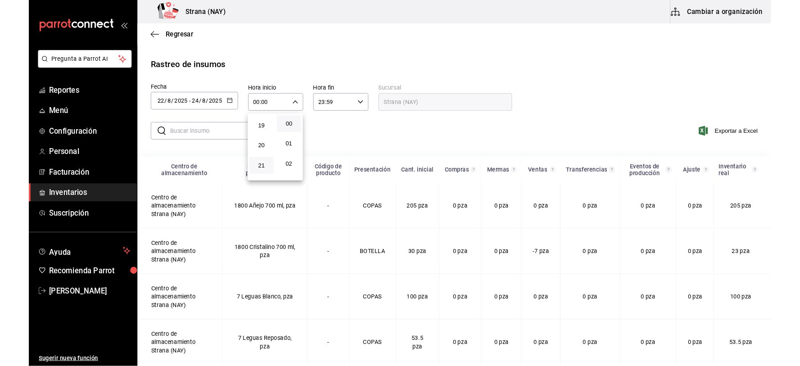
scroll to position [392, 0]
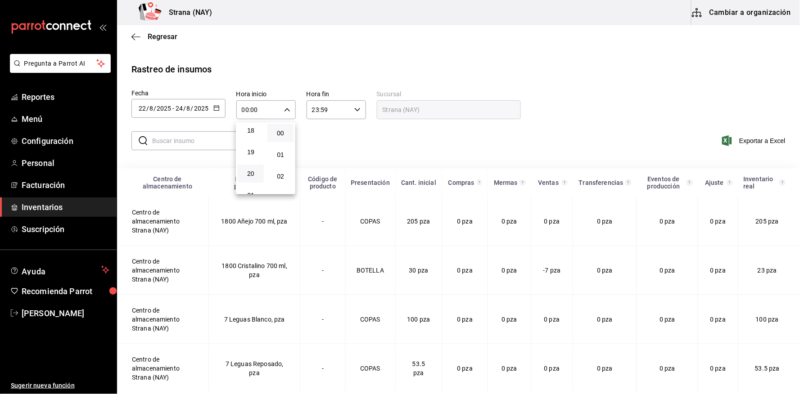
click at [250, 173] on button "20" at bounding box center [251, 174] width 26 height 18
type input "20:00"
click at [449, 150] on div at bounding box center [400, 197] width 800 height 394
click at [750, 143] on span "Exportar a Excel" at bounding box center [755, 141] width 62 height 11
